Goal: Use online tool/utility

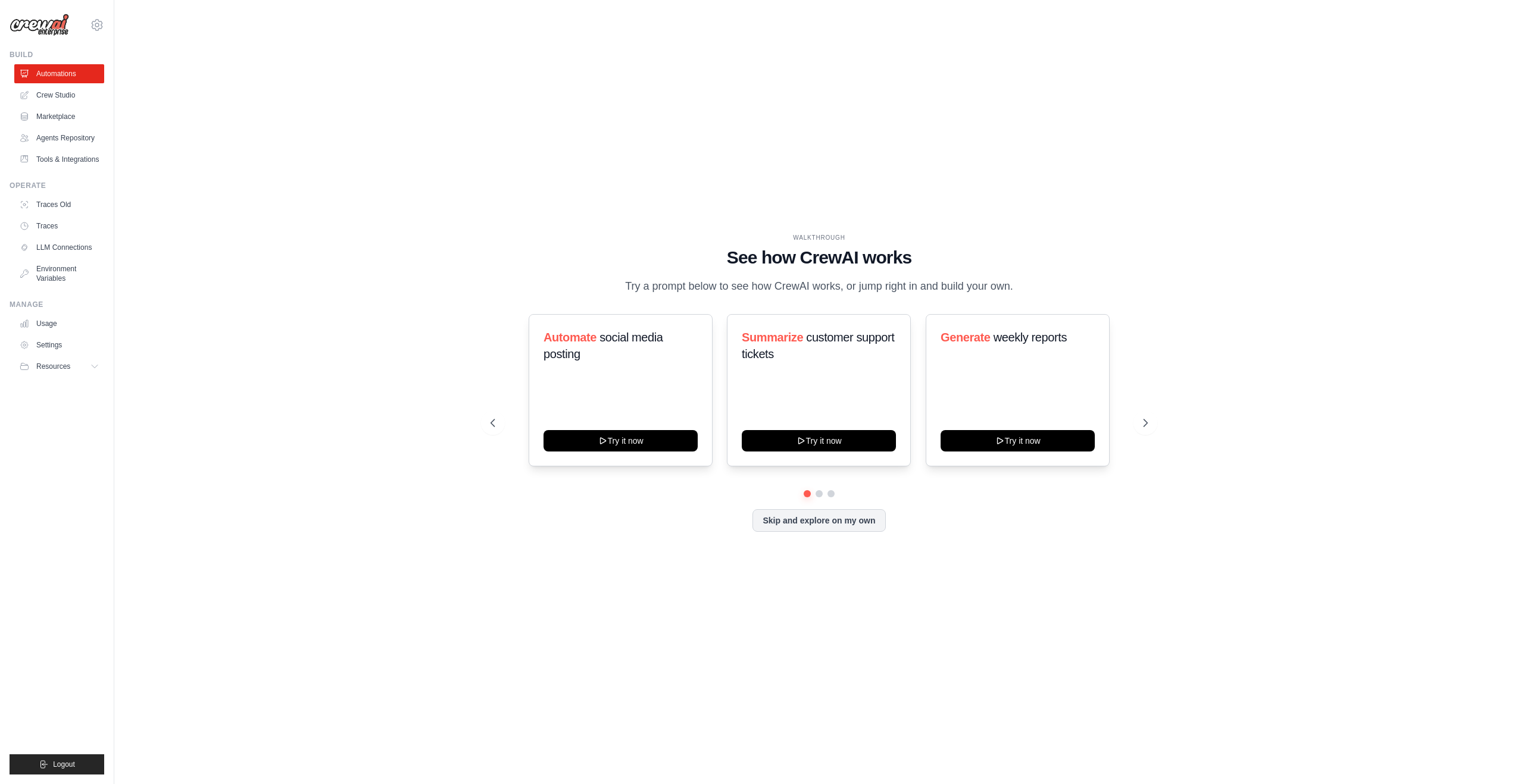
click at [388, 508] on div "WALKTHROUGH See how CrewAI works Try a prompt below to see how CrewAI works, or…" at bounding box center [819, 392] width 1371 height 760
click at [66, 98] on link "Crew Studio" at bounding box center [60, 94] width 90 height 19
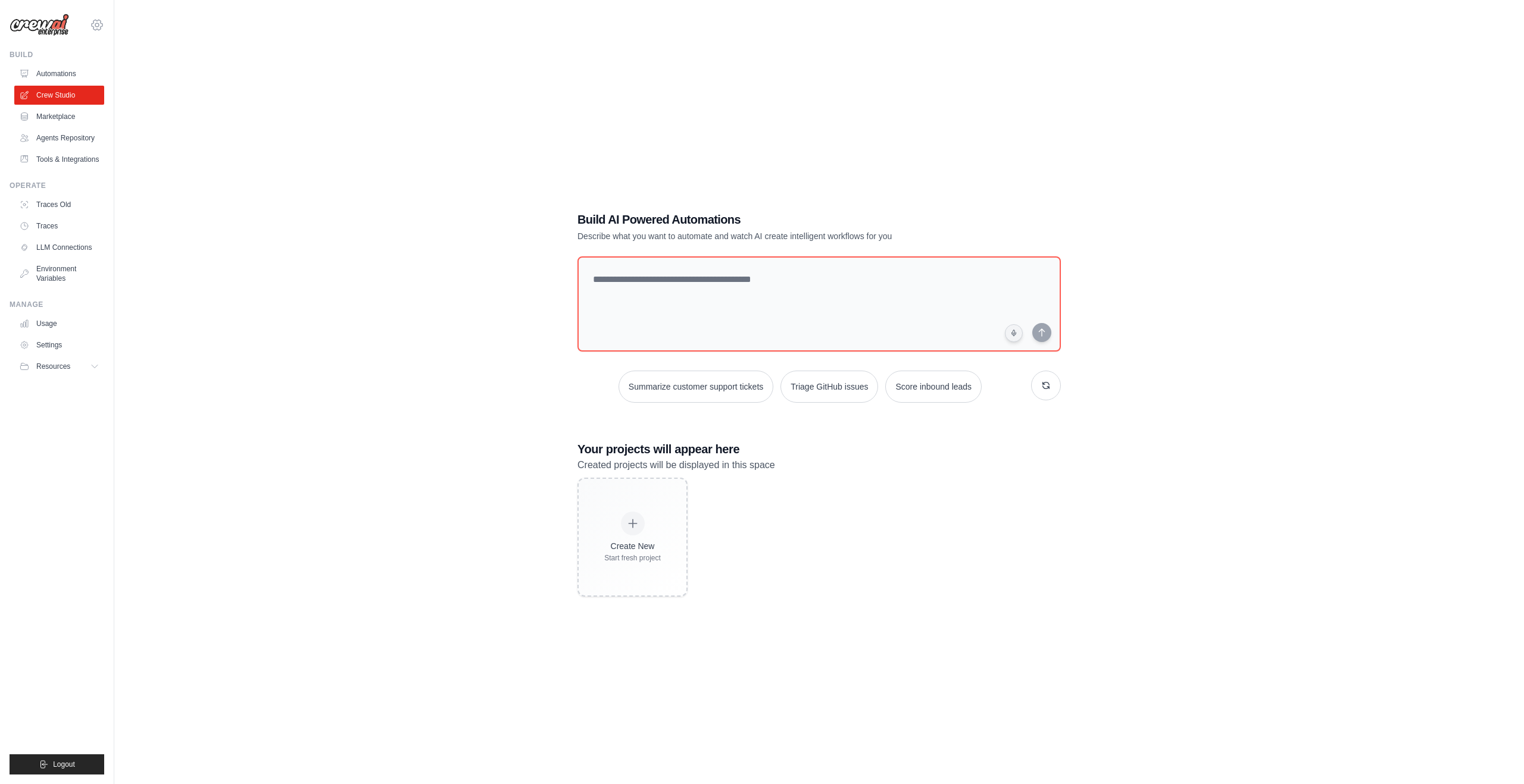
click at [100, 26] on icon at bounding box center [97, 25] width 14 height 14
click at [372, 264] on div "Build AI Powered Automations Describe what you want to automate and watch AI cr…" at bounding box center [819, 404] width 1371 height 784
